Goal: Task Accomplishment & Management: Use online tool/utility

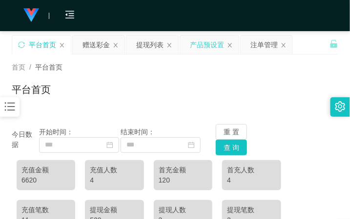
click at [196, 41] on div "产品预设置" at bounding box center [207, 45] width 34 height 19
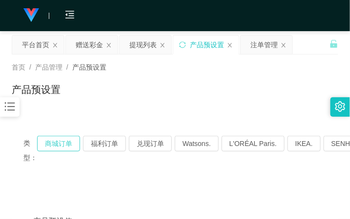
click at [69, 143] on button "商城订单" at bounding box center [58, 144] width 43 height 16
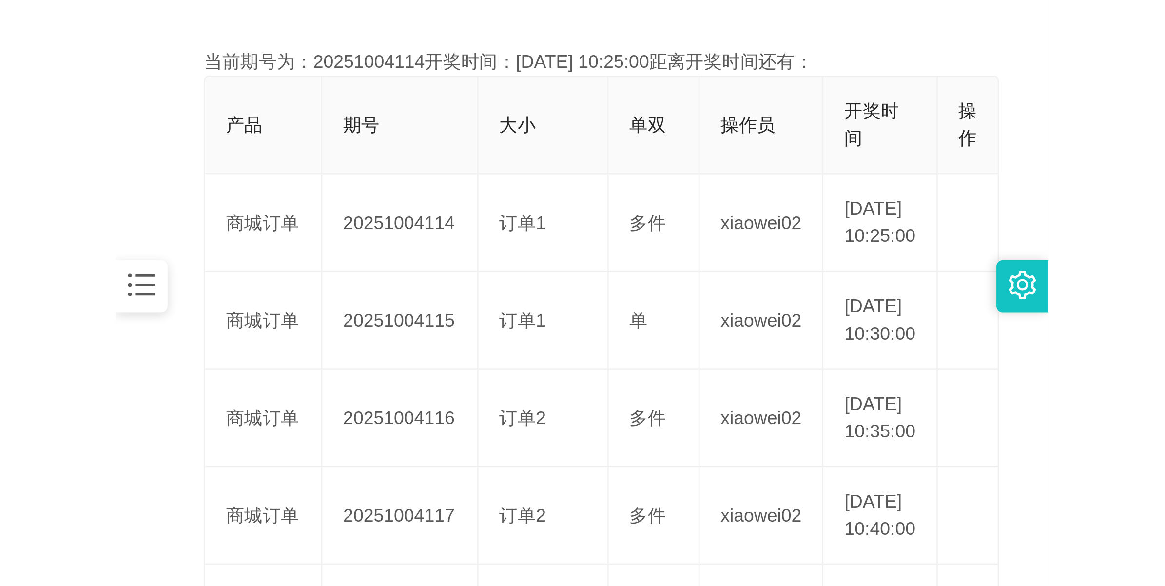
scroll to position [244, 0]
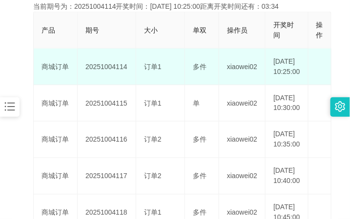
click at [109, 74] on td "20251004114" at bounding box center [107, 67] width 59 height 37
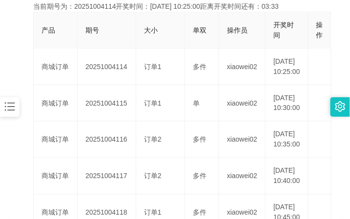
copy td "20251004114"
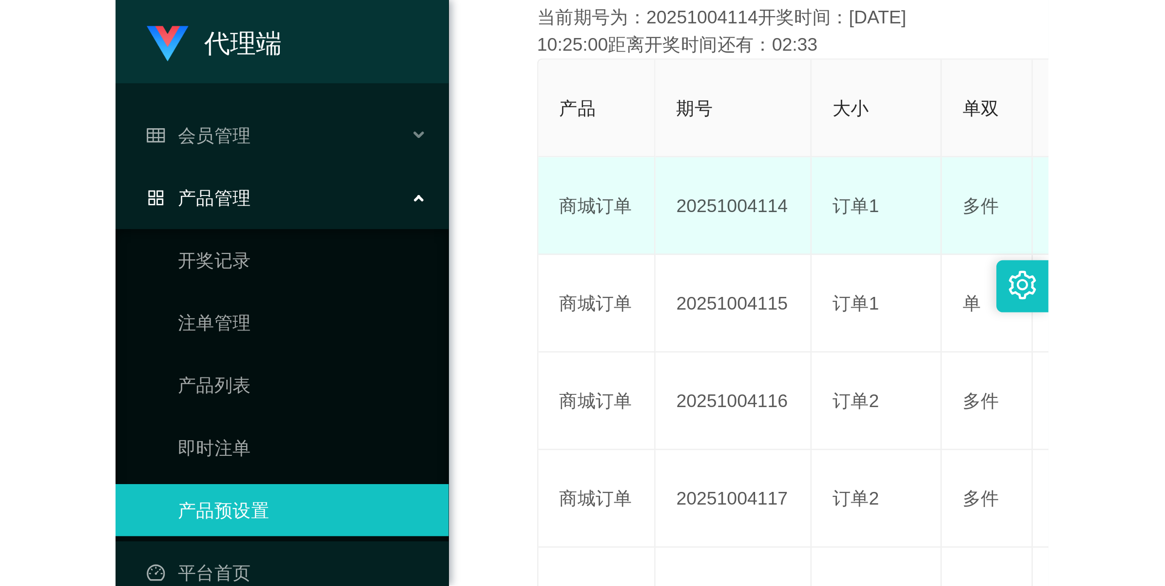
scroll to position [35, 0]
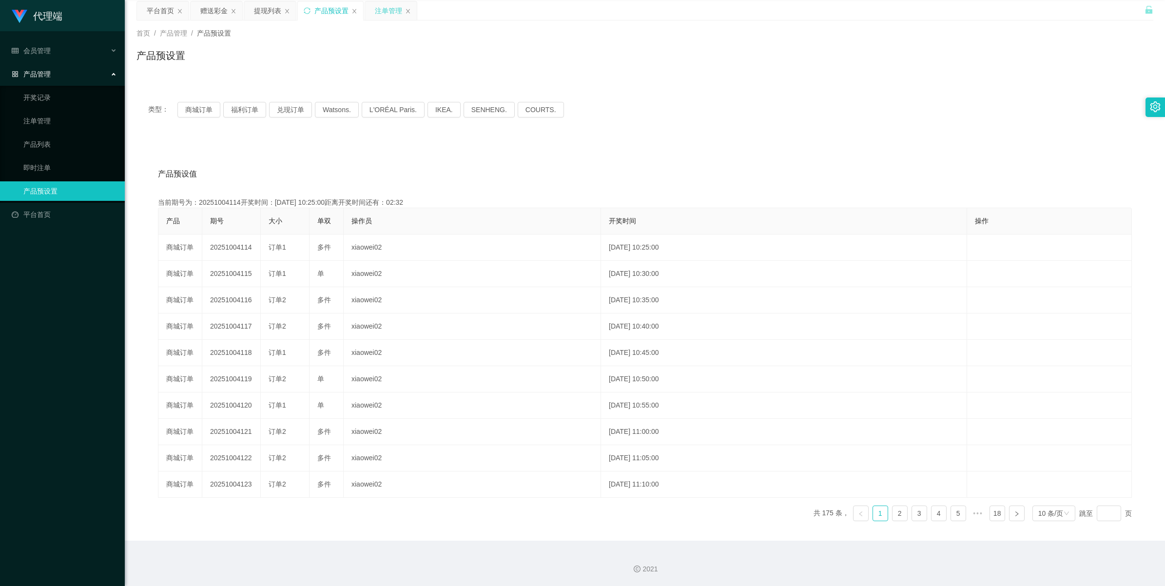
click at [349, 11] on div "注单管理" at bounding box center [388, 10] width 27 height 19
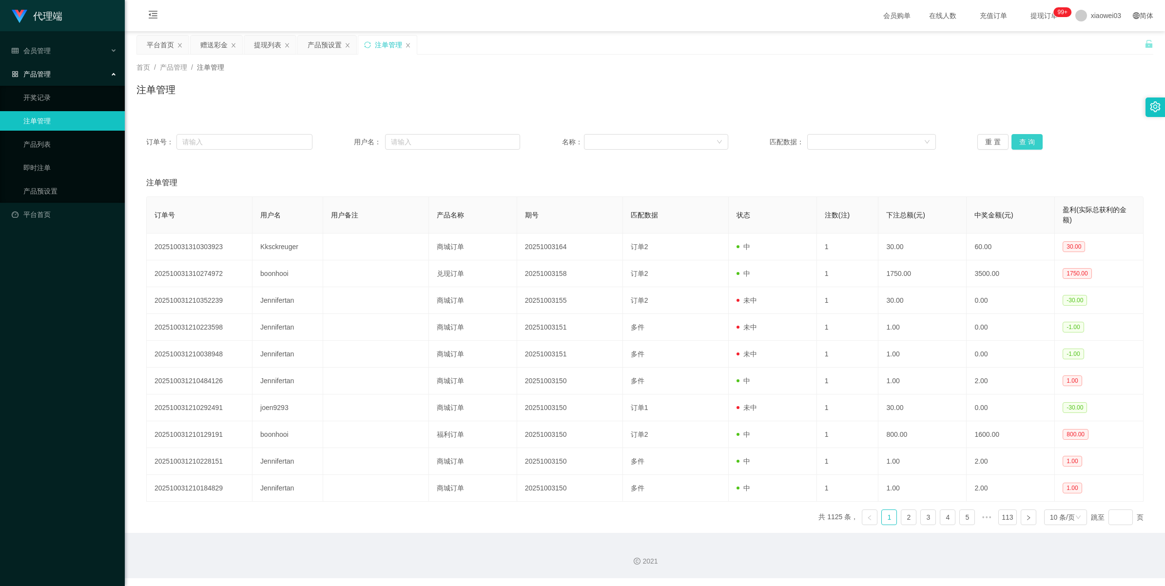
click at [349, 138] on button "查 询" at bounding box center [1027, 142] width 31 height 16
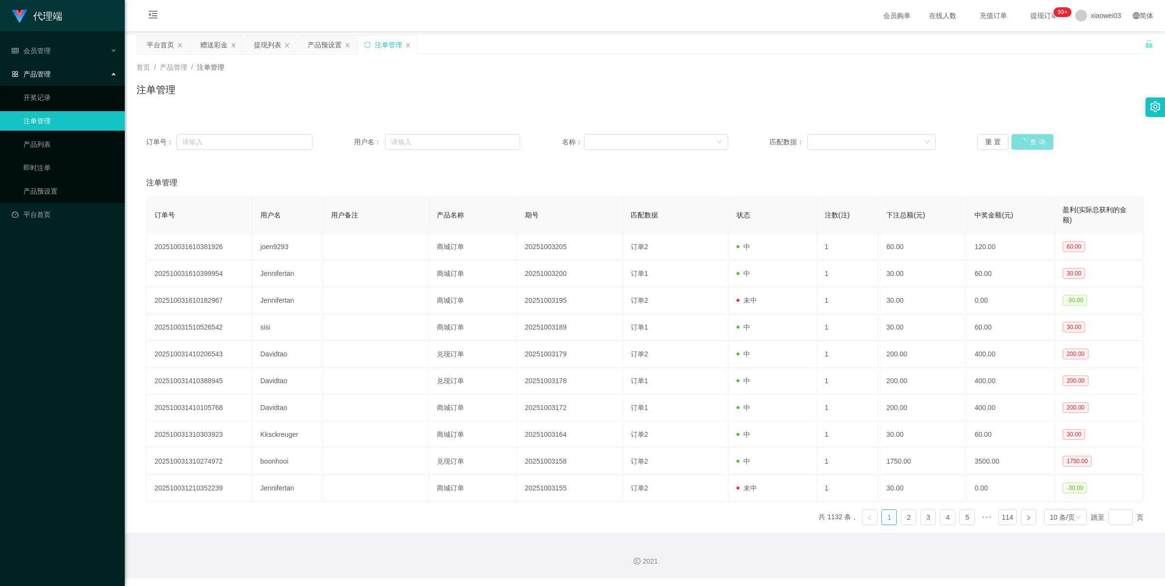
click at [349, 138] on button "查 询" at bounding box center [1033, 142] width 42 height 16
click at [349, 138] on button "查 询" at bounding box center [1027, 142] width 31 height 16
click at [349, 142] on button "查 询" at bounding box center [1027, 142] width 31 height 16
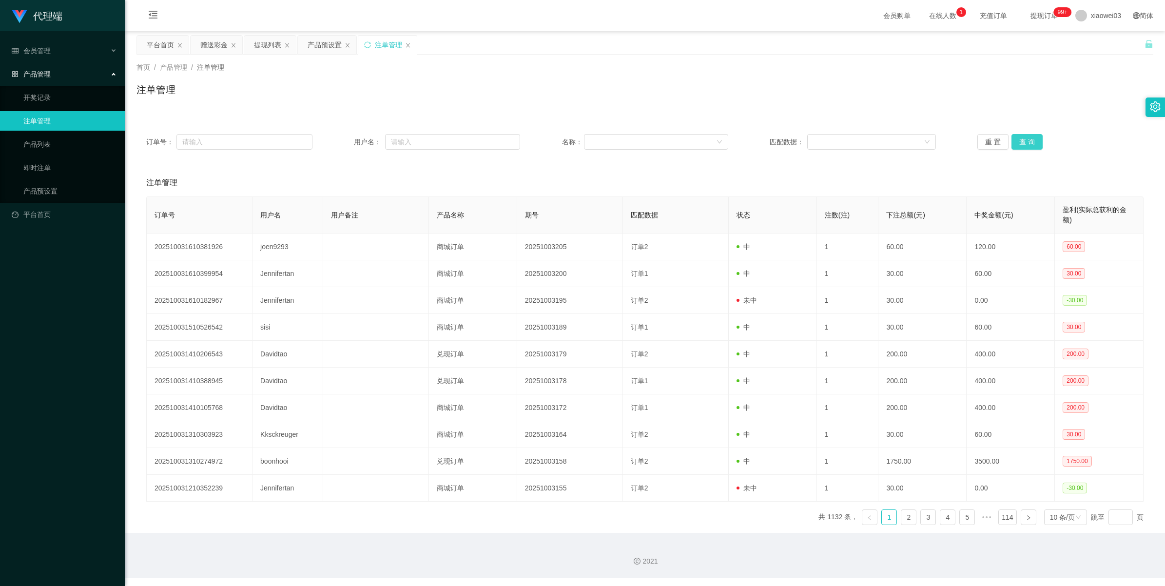
click at [349, 142] on button "查 询" at bounding box center [1027, 142] width 31 height 16
click at [349, 140] on button "查 询" at bounding box center [1027, 142] width 31 height 16
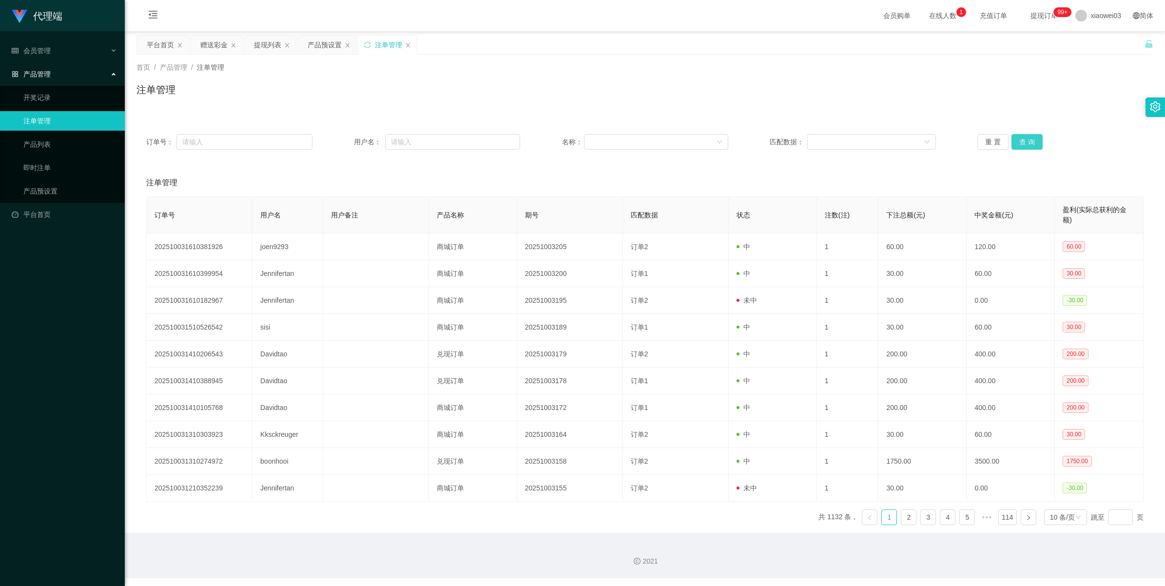
click at [349, 140] on button "查 询" at bounding box center [1027, 142] width 31 height 16
click at [349, 141] on button "查 询" at bounding box center [1027, 142] width 31 height 16
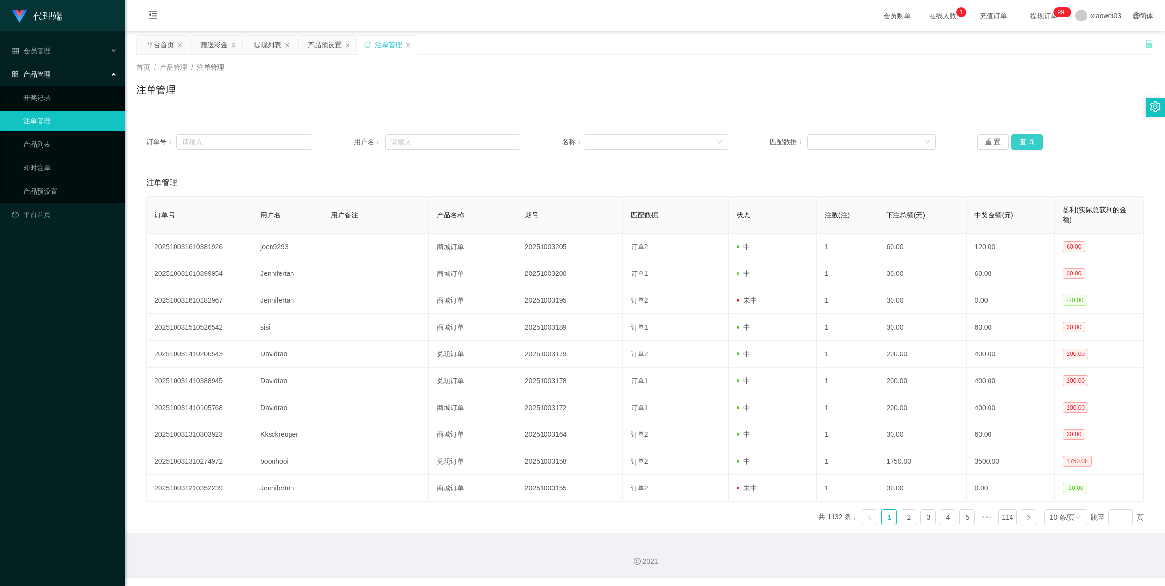
click at [349, 141] on button "查 询" at bounding box center [1027, 142] width 31 height 16
click at [349, 140] on button "重 置" at bounding box center [993, 142] width 31 height 16
click at [349, 143] on button "查 询" at bounding box center [1027, 142] width 31 height 16
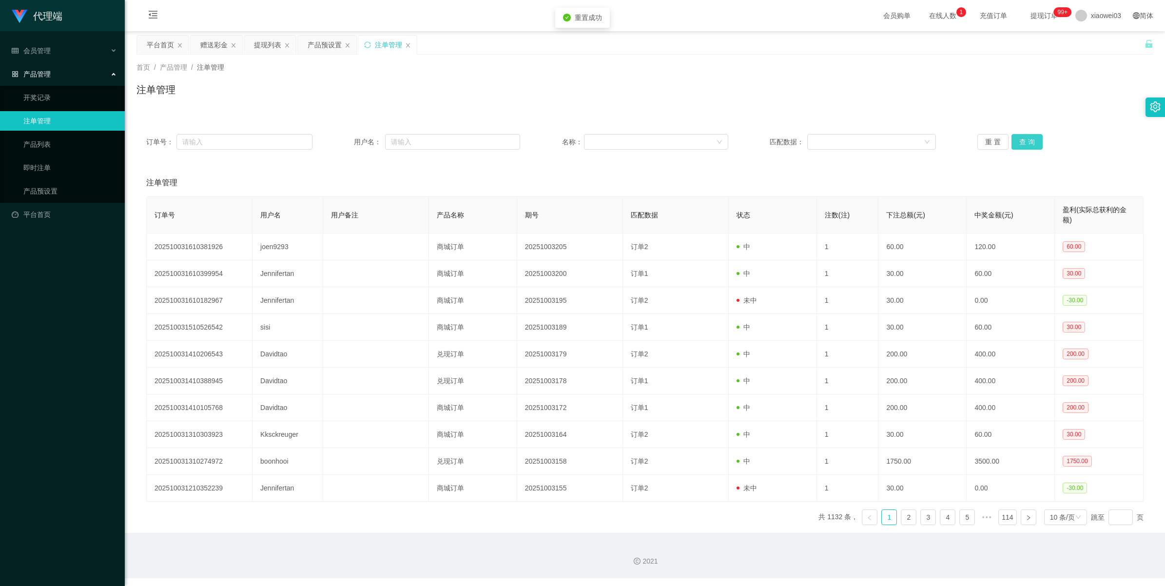
click at [349, 143] on button "查 询" at bounding box center [1027, 142] width 31 height 16
click at [349, 145] on button "查 询" at bounding box center [1027, 142] width 31 height 16
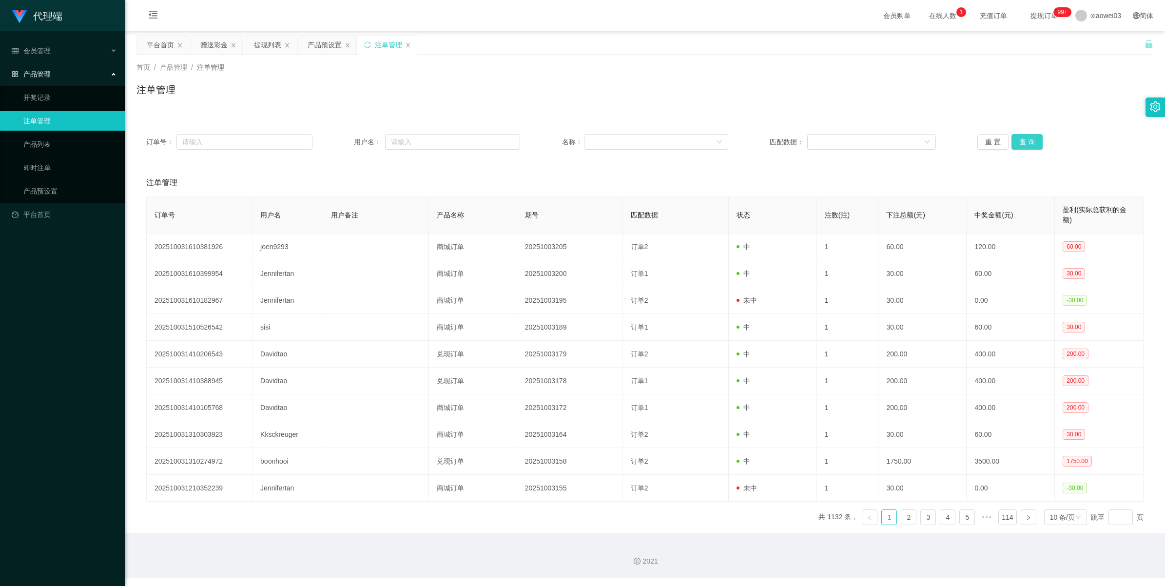
click at [349, 145] on button "查 询" at bounding box center [1027, 142] width 31 height 16
click at [349, 144] on button "查 询" at bounding box center [1027, 142] width 31 height 16
click at [349, 142] on button "查 询" at bounding box center [1027, 142] width 31 height 16
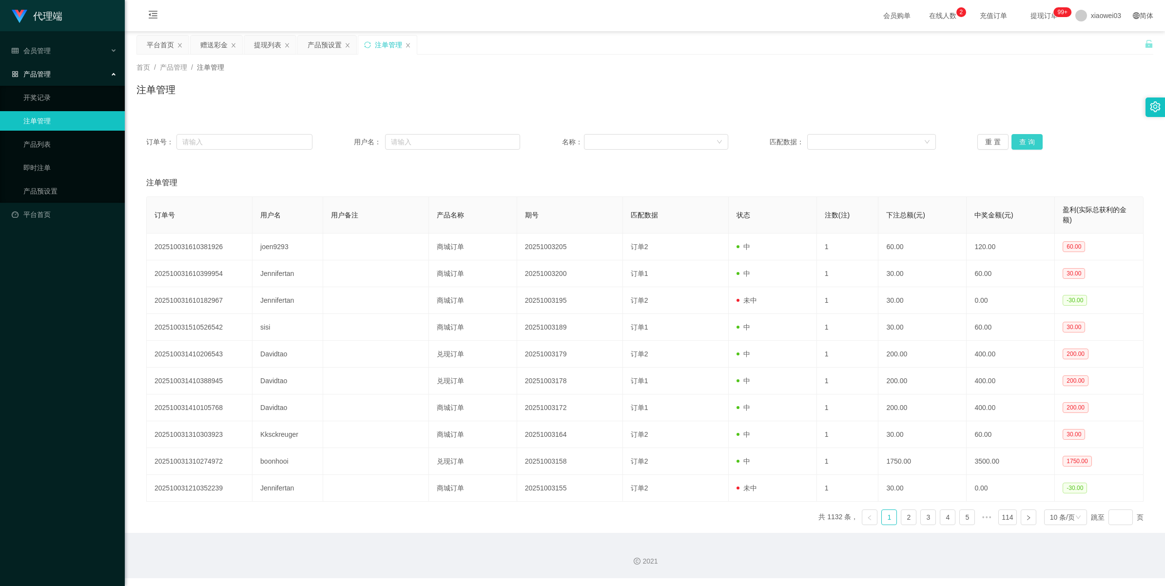
click at [349, 142] on button "查 询" at bounding box center [1027, 142] width 31 height 16
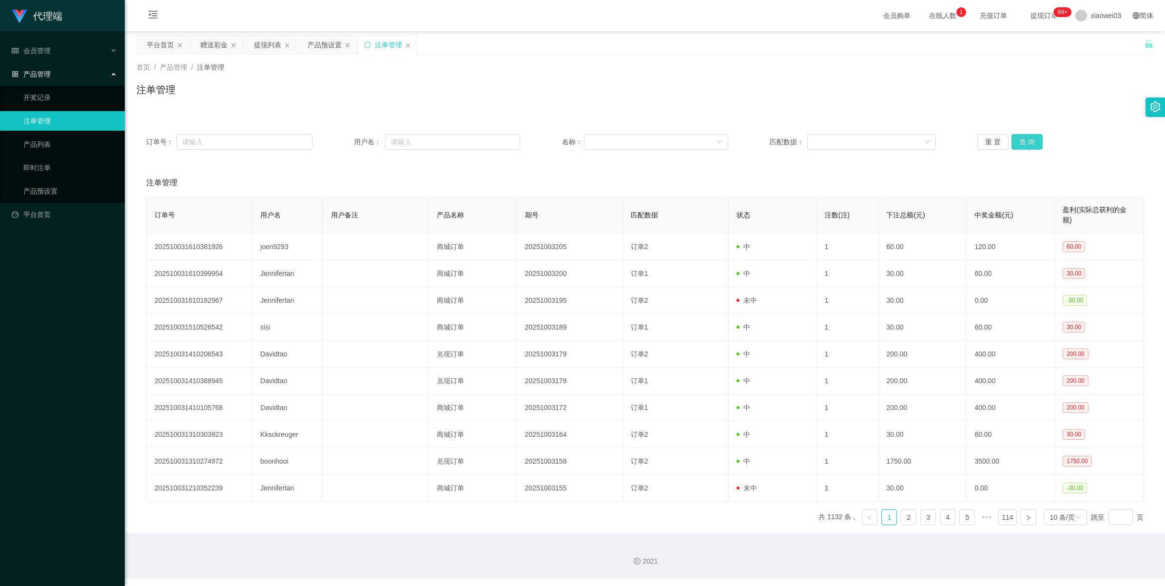
click at [349, 142] on button "查 询" at bounding box center [1027, 142] width 31 height 16
click at [349, 143] on button "查 询" at bounding box center [1027, 142] width 31 height 16
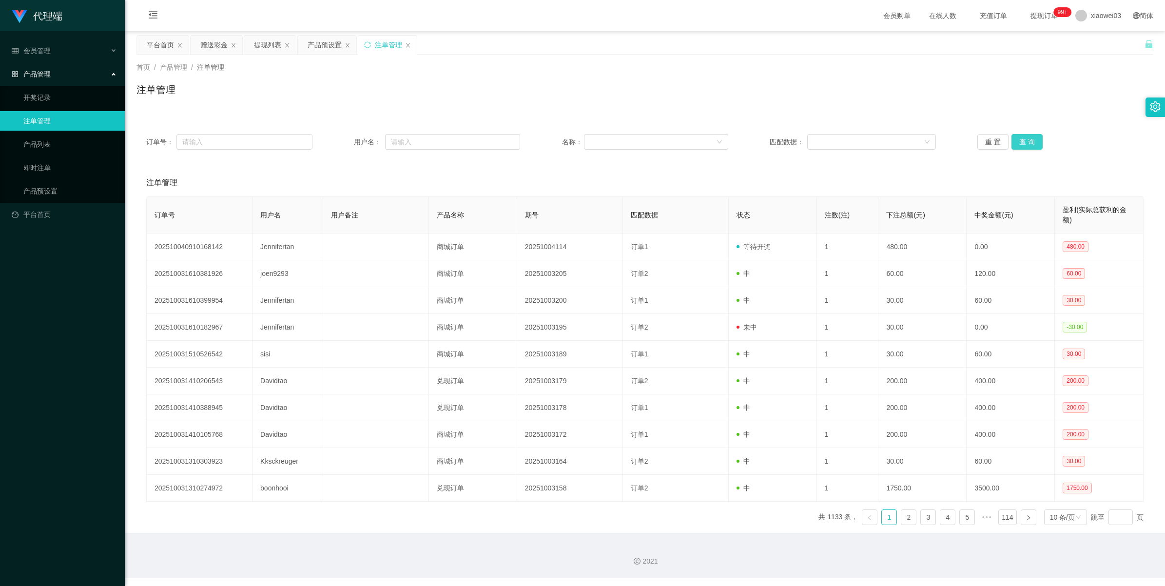
click at [349, 137] on button "查 询" at bounding box center [1027, 142] width 31 height 16
click at [349, 144] on button "查 询" at bounding box center [1027, 142] width 31 height 16
